Goal: Task Accomplishment & Management: Complete application form

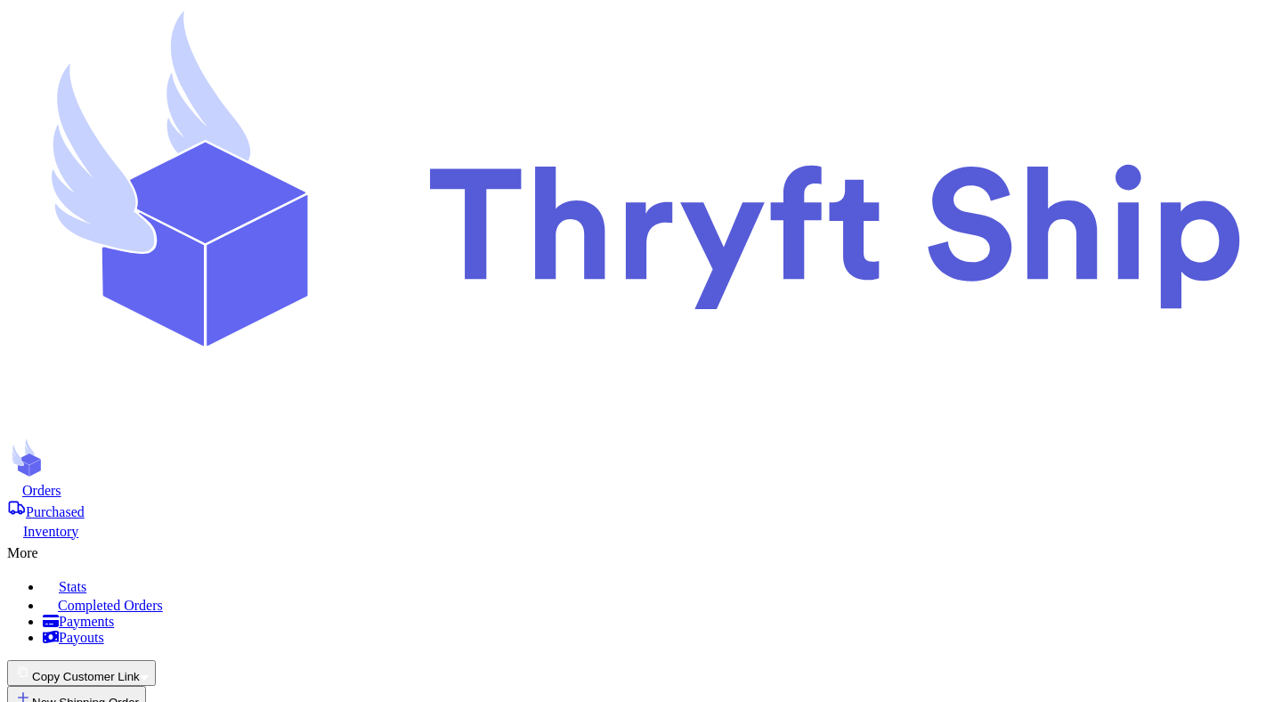
scroll to position [100, 0]
select select "unpaid"
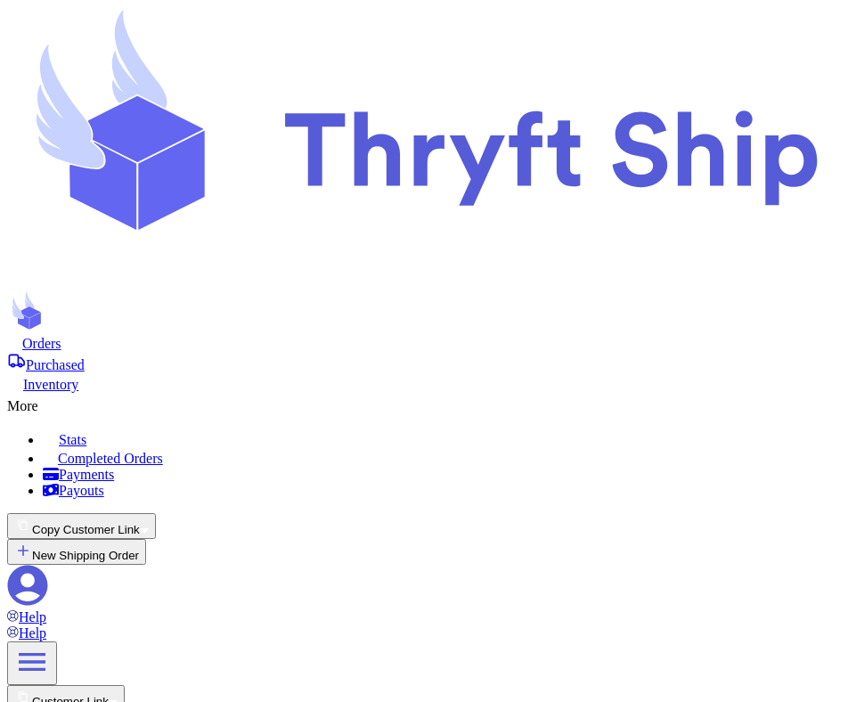
scroll to position [337, 0]
select select "unpaid"
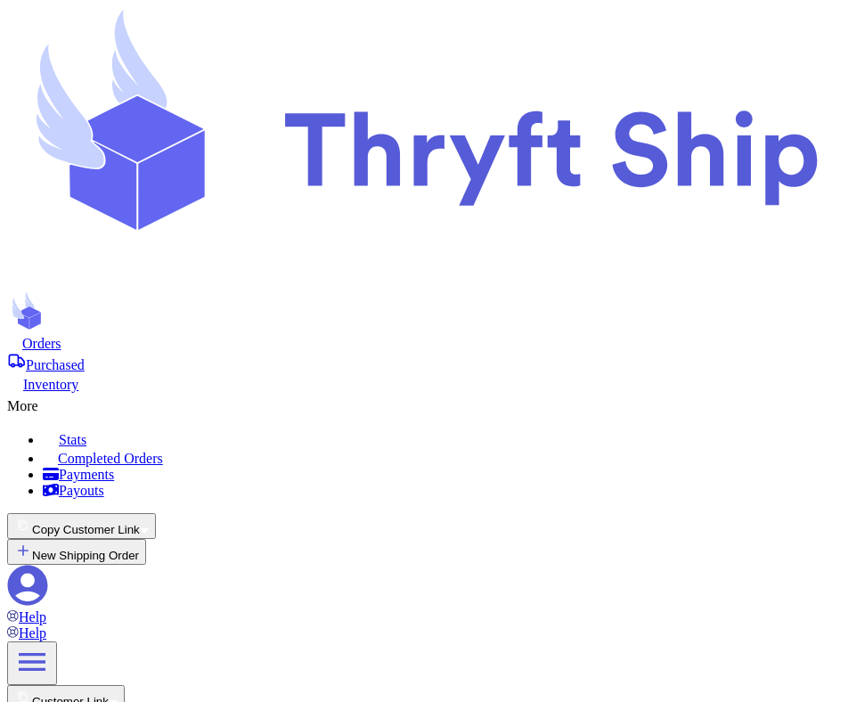
type input "2114"
type input "21143"
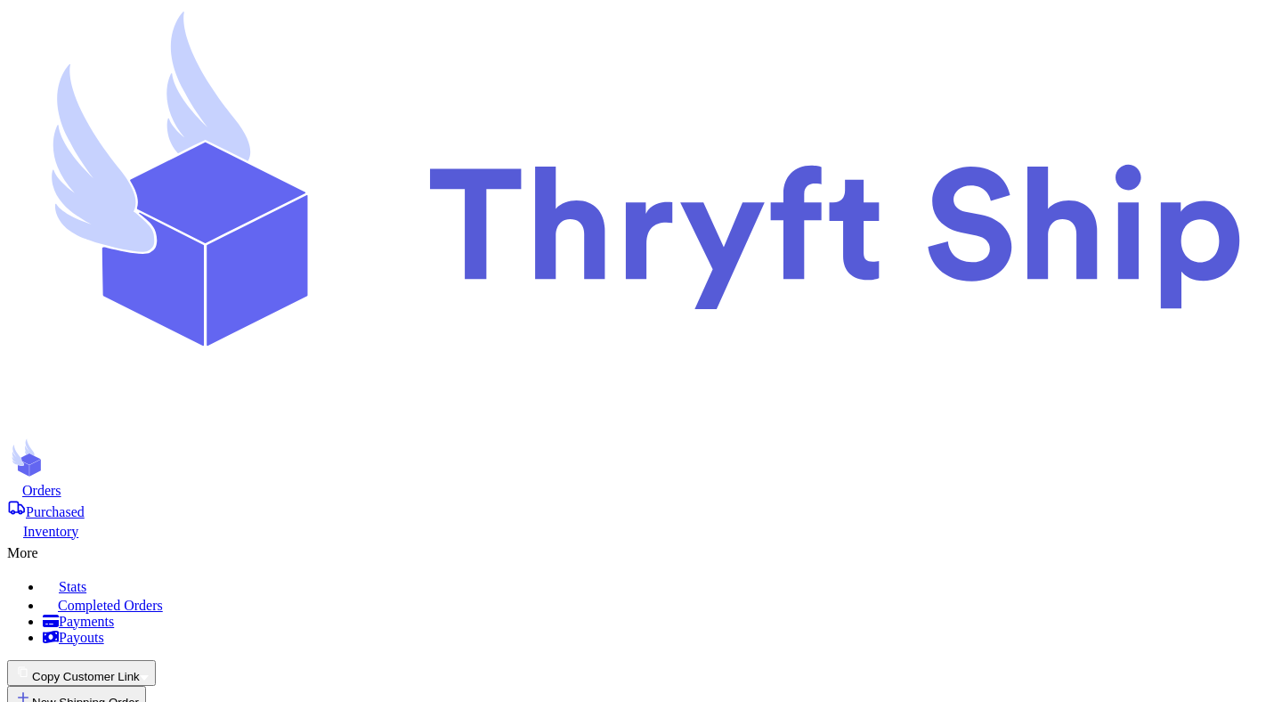
click at [146, 686] on button "New Shipping Order" at bounding box center [76, 699] width 139 height 26
type input "test"
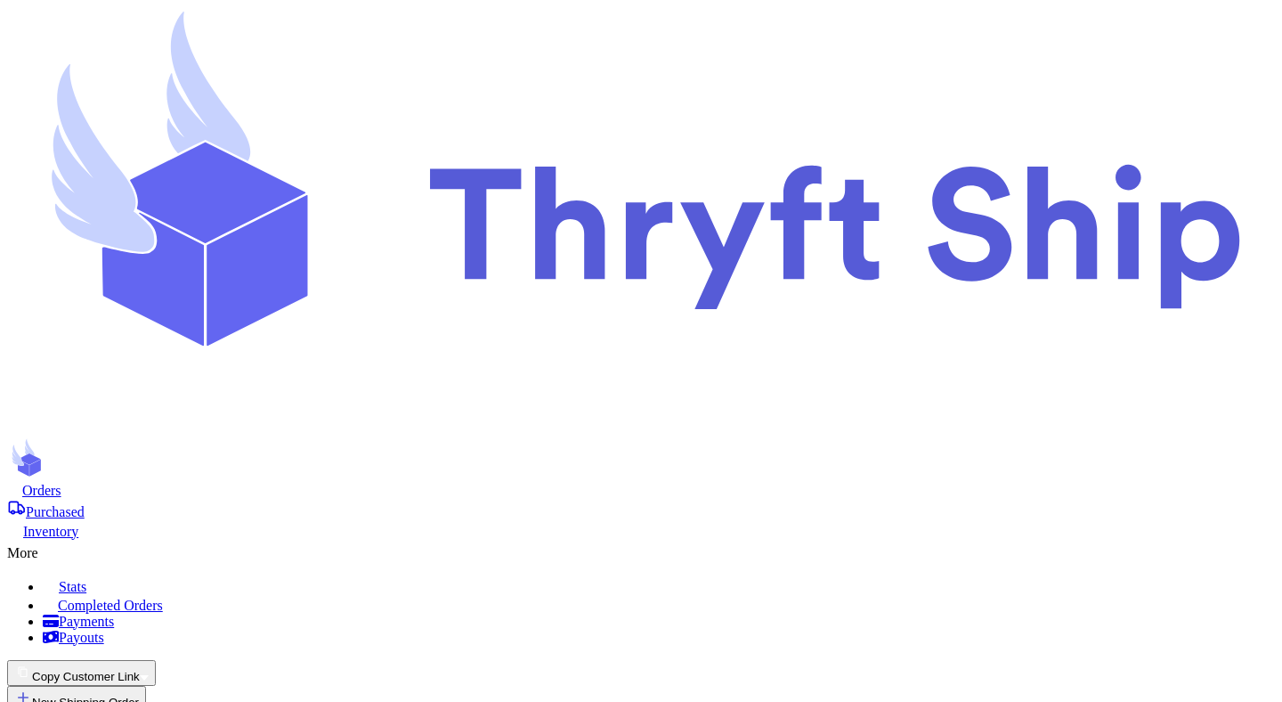
select select "unpaid"
type input "0"
type input "12"
